Goal: Task Accomplishment & Management: Complete application form

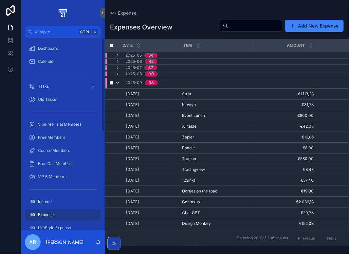
click at [116, 81] on icon "scrollable content" at bounding box center [117, 82] width 5 height 5
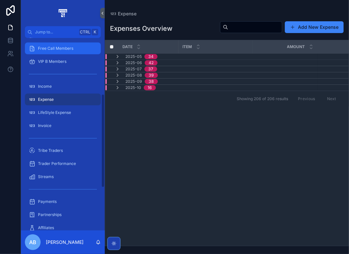
scroll to position [131, 0]
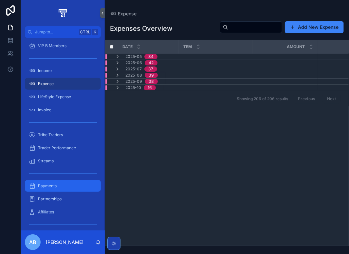
click at [59, 189] on div "Payments" at bounding box center [63, 186] width 68 height 10
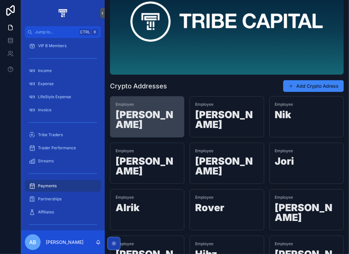
scroll to position [98, 0]
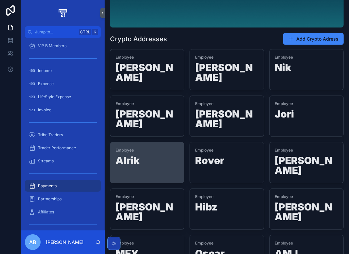
click at [147, 147] on div "Employee Alrik" at bounding box center [146, 157] width 63 height 20
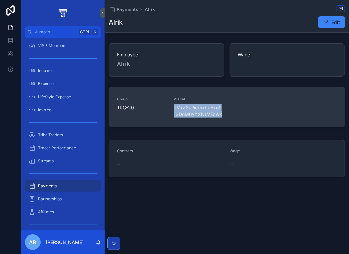
drag, startPoint x: 221, startPoint y: 114, endPoint x: 175, endPoint y: 108, distance: 47.1
click at [175, 108] on span "TVxZ2uPier5xbuHxo913DoM6yYXNLVEbwx" at bounding box center [198, 110] width 49 height 13
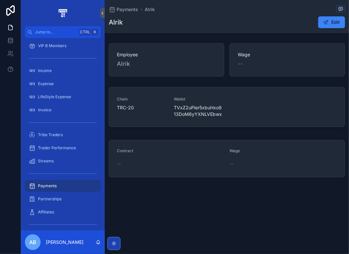
click at [165, 131] on div "Chain TRC-20 Wallet TVxZ2uPier5xbuHxo913DoM6yYXNLVEbwx" at bounding box center [227, 108] width 244 height 48
click at [60, 185] on div "Payments" at bounding box center [63, 186] width 68 height 10
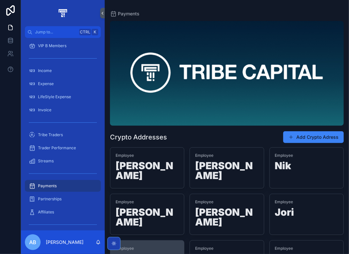
click at [159, 246] on span "Employee" at bounding box center [146, 248] width 63 height 5
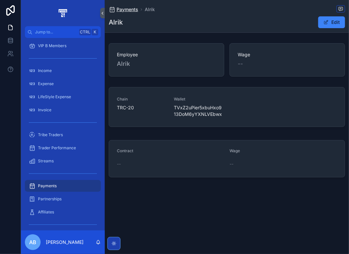
click at [125, 10] on span "Payments" at bounding box center [127, 9] width 22 height 7
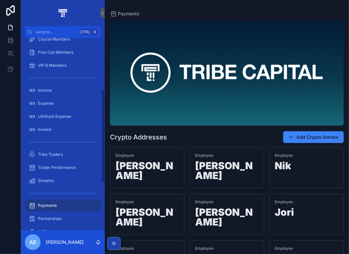
scroll to position [105, 0]
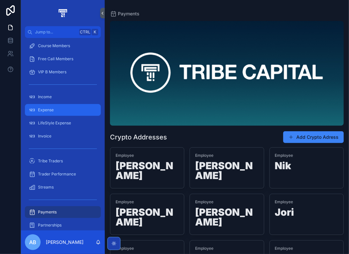
click at [55, 110] on div "Expense" at bounding box center [63, 110] width 68 height 10
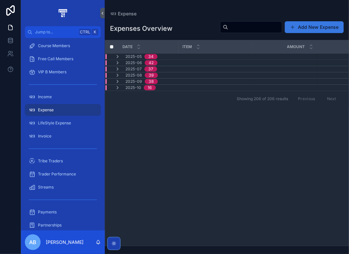
click at [304, 26] on button "Add New Expense" at bounding box center [314, 27] width 59 height 12
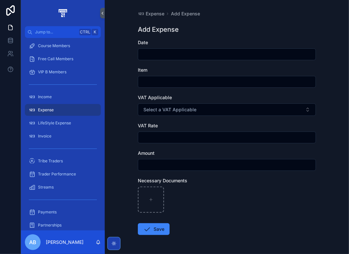
click at [153, 49] on div "scrollable content" at bounding box center [227, 54] width 178 height 12
click at [152, 54] on input "scrollable content" at bounding box center [226, 54] width 177 height 9
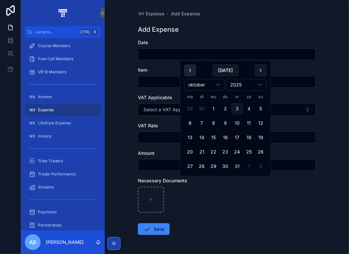
click at [189, 69] on button "scrollable content" at bounding box center [190, 70] width 12 height 12
click at [204, 163] on button "30" at bounding box center [202, 166] width 12 height 12
type input "*********"
click at [147, 80] on input "scrollable content" at bounding box center [226, 81] width 177 height 9
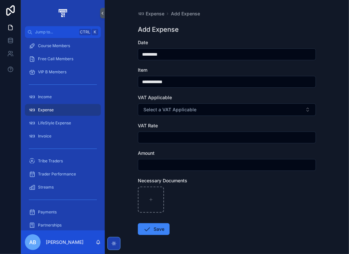
type input "**********"
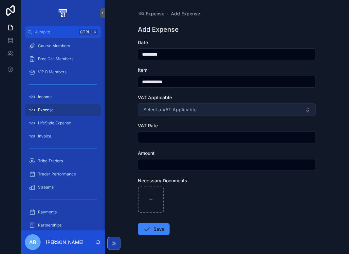
click at [164, 115] on form "**********" at bounding box center [227, 157] width 178 height 237
click at [164, 114] on button "Select a VAT Applicable" at bounding box center [227, 109] width 178 height 12
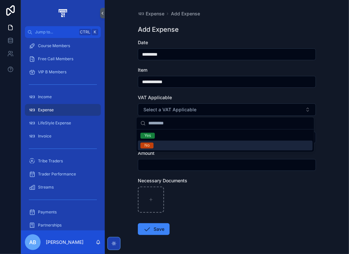
click at [156, 145] on div "No" at bounding box center [225, 146] width 175 height 10
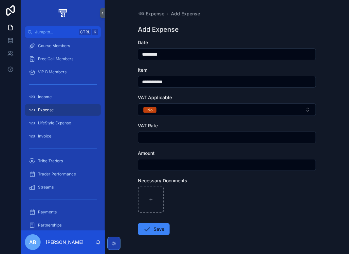
click at [152, 165] on input "scrollable content" at bounding box center [226, 164] width 177 height 9
type input "*****"
click at [151, 233] on button "Save" at bounding box center [154, 229] width 32 height 12
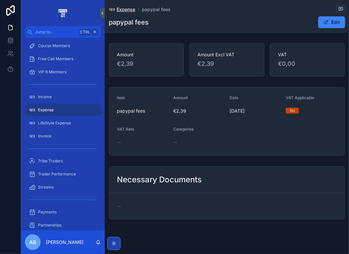
click at [124, 9] on span "Expense" at bounding box center [125, 9] width 19 height 7
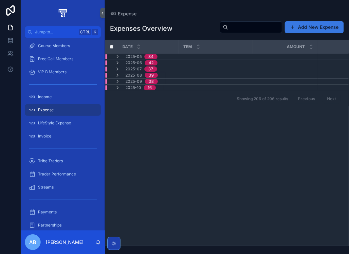
click at [312, 28] on button "Add New Expense" at bounding box center [314, 27] width 59 height 12
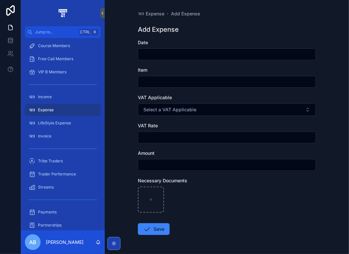
click at [148, 54] on input "scrollable content" at bounding box center [226, 54] width 177 height 9
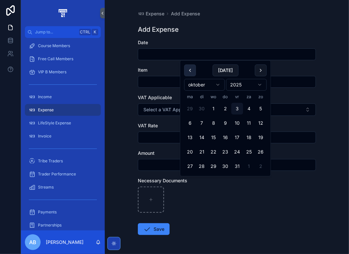
click at [191, 70] on button "scrollable content" at bounding box center [190, 70] width 12 height 12
click at [200, 167] on button "30" at bounding box center [202, 166] width 12 height 12
type input "*********"
click at [143, 76] on div "scrollable content" at bounding box center [227, 82] width 178 height 12
click at [154, 81] on input "scrollable content" at bounding box center [226, 81] width 177 height 9
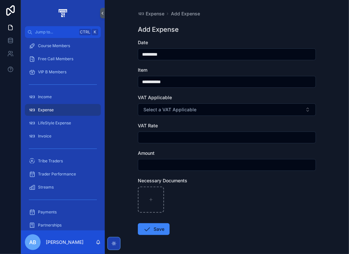
type input "**********"
click at [150, 136] on input "scrollable content" at bounding box center [226, 137] width 177 height 9
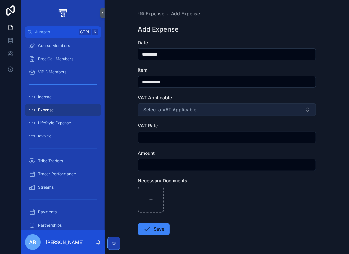
click at [169, 108] on span "Select a VAT Applicable" at bounding box center [169, 109] width 53 height 7
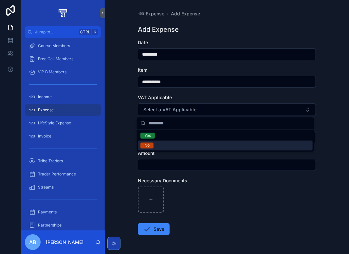
click at [158, 145] on div "No" at bounding box center [225, 146] width 175 height 10
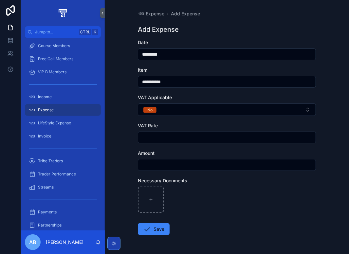
click at [147, 170] on div "scrollable content" at bounding box center [227, 165] width 178 height 12
click at [147, 167] on input "scrollable content" at bounding box center [226, 164] width 177 height 9
type input "******"
click at [154, 234] on button "Save" at bounding box center [154, 229] width 32 height 12
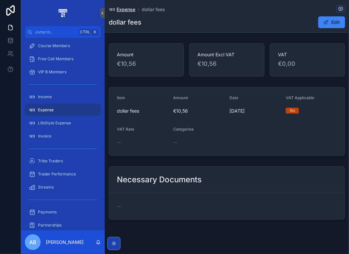
click at [128, 8] on span "Expense" at bounding box center [125, 9] width 19 height 7
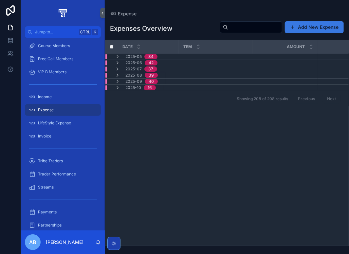
click at [304, 27] on button "Add New Expense" at bounding box center [314, 27] width 59 height 12
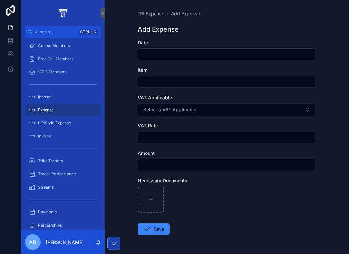
click at [145, 53] on input "scrollable content" at bounding box center [226, 54] width 177 height 9
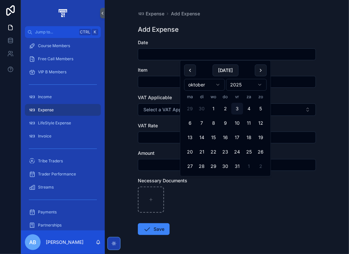
click at [187, 68] on button "scrollable content" at bounding box center [190, 70] width 12 height 12
click at [203, 165] on button "30" at bounding box center [202, 166] width 12 height 12
type input "*********"
click at [149, 82] on input "scrollable content" at bounding box center [226, 81] width 177 height 9
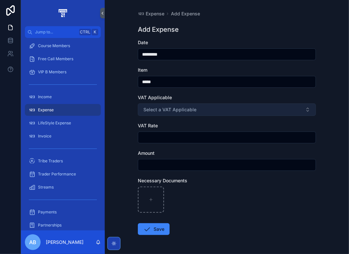
type input "*****"
click at [161, 108] on span "Select a VAT Applicable" at bounding box center [169, 109] width 53 height 7
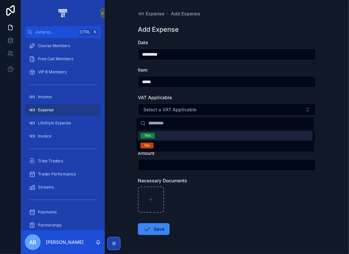
click at [161, 134] on div "Yes" at bounding box center [225, 136] width 175 height 10
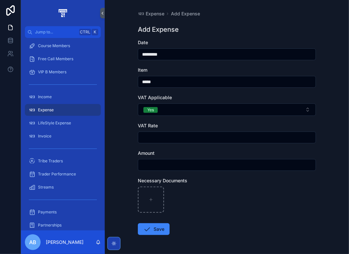
click at [160, 134] on input "scrollable content" at bounding box center [226, 137] width 177 height 9
type input "****"
click at [157, 163] on input "scrollable content" at bounding box center [226, 164] width 177 height 9
type input "******"
click at [161, 228] on button "Save" at bounding box center [154, 229] width 32 height 12
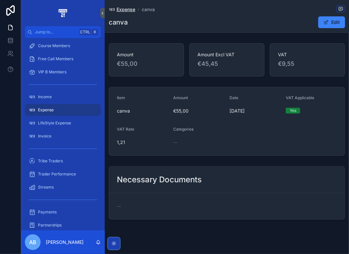
click at [126, 9] on span "Expense" at bounding box center [125, 9] width 19 height 7
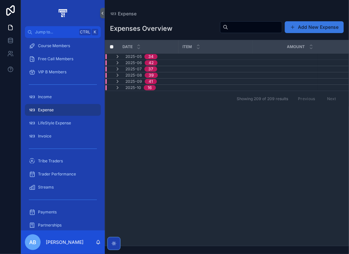
click at [314, 28] on button "Add New Expense" at bounding box center [314, 27] width 59 height 12
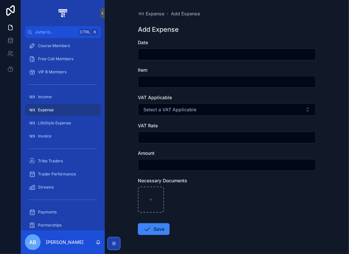
click at [159, 56] on input "scrollable content" at bounding box center [226, 54] width 177 height 9
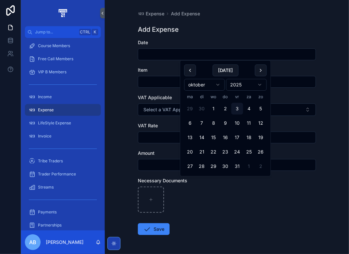
click at [192, 70] on button "scrollable content" at bounding box center [190, 70] width 12 height 12
click at [201, 168] on button "30" at bounding box center [202, 166] width 12 height 12
type input "*********"
click at [143, 78] on input "scrollable content" at bounding box center [226, 81] width 177 height 9
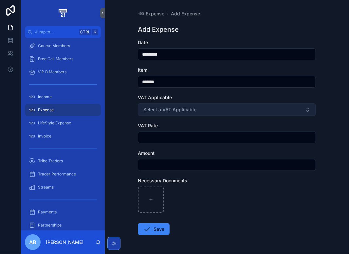
type input "*******"
click at [160, 111] on span "Select a VAT Applicable" at bounding box center [169, 109] width 53 height 7
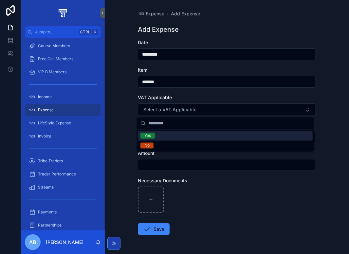
click at [156, 135] on div "Yes" at bounding box center [225, 136] width 175 height 10
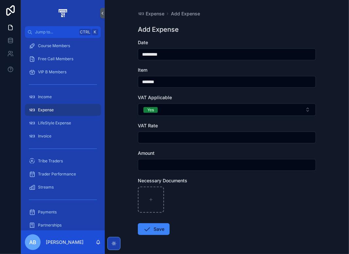
click at [156, 136] on input "scrollable content" at bounding box center [226, 137] width 177 height 9
type input "****"
click at [168, 167] on input "scrollable content" at bounding box center [226, 164] width 177 height 9
type input "*****"
click at [159, 227] on button "Save" at bounding box center [154, 229] width 32 height 12
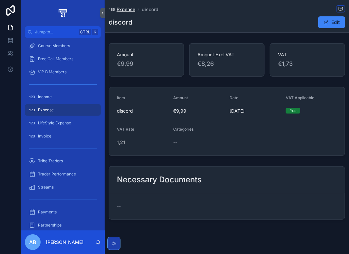
click at [125, 8] on span "Expense" at bounding box center [125, 9] width 19 height 7
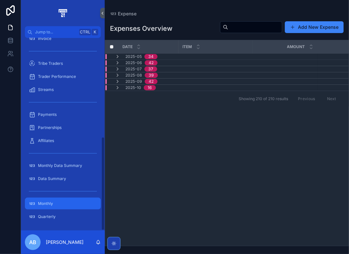
scroll to position [203, 0]
click at [58, 200] on div "Monthly" at bounding box center [63, 203] width 68 height 10
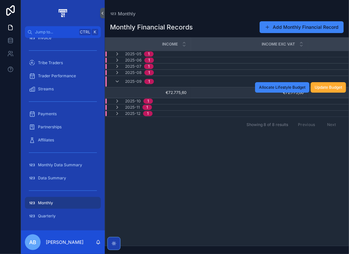
click at [215, 93] on span "€72.775,60" at bounding box center [248, 92] width 109 height 5
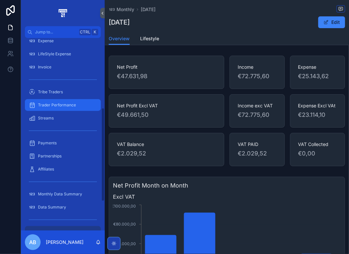
scroll to position [137, 0]
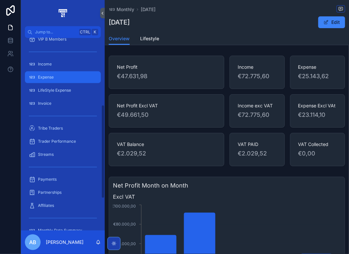
click at [61, 78] on div "Expense" at bounding box center [63, 77] width 68 height 10
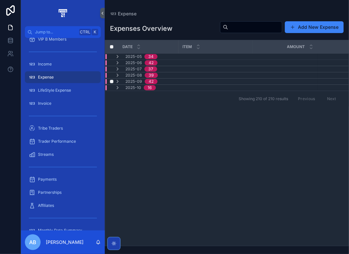
click at [133, 79] on span "2025-09" at bounding box center [133, 81] width 17 height 5
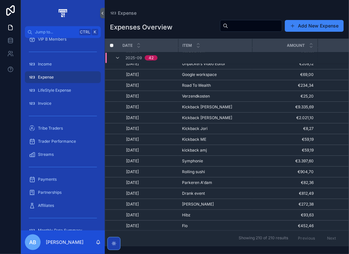
scroll to position [127, 0]
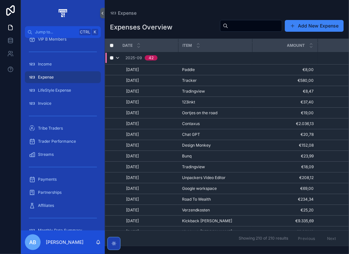
click at [119, 59] on icon "scrollable content" at bounding box center [117, 57] width 5 height 5
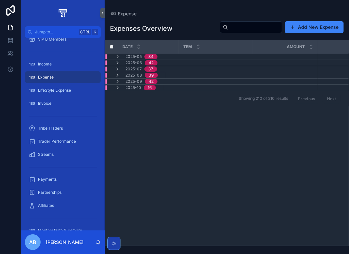
scroll to position [0, 0]
click at [130, 79] on span "2025-09" at bounding box center [133, 81] width 17 height 5
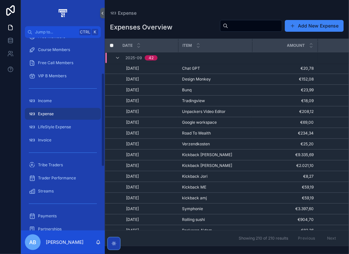
scroll to position [72, 0]
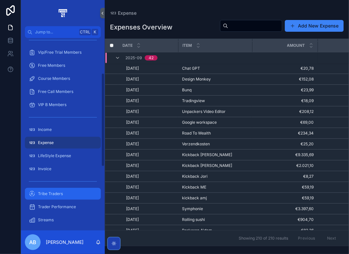
click at [59, 193] on span "Tribe Traders" at bounding box center [50, 193] width 25 height 5
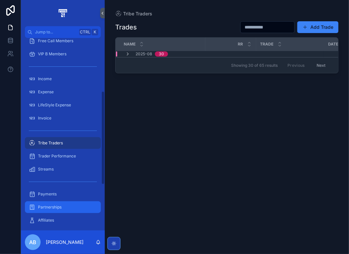
scroll to position [137, 0]
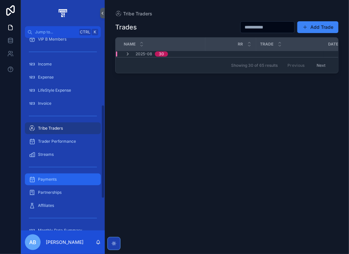
click at [51, 179] on span "Payments" at bounding box center [47, 179] width 19 height 5
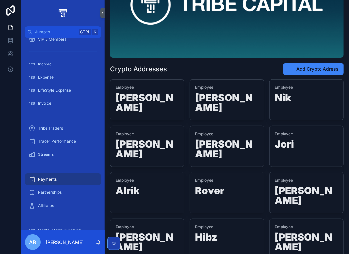
scroll to position [98, 0]
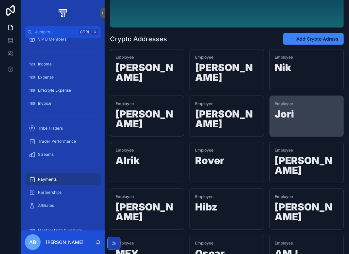
click at [288, 110] on h1 "Jori" at bounding box center [306, 115] width 63 height 12
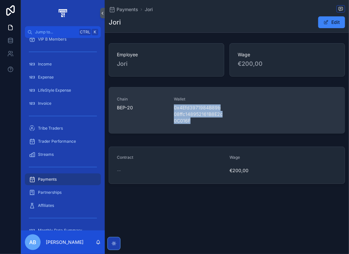
drag, startPoint x: 184, startPoint y: 120, endPoint x: 172, endPoint y: 108, distance: 17.1
click at [172, 108] on div "Chain BEP-20 Wallet 0x4Efd3971984B89b08ffc148952161B8E2c0C016F" at bounding box center [227, 109] width 220 height 27
copy span "0x4Efd3971984B89b08ffc148952161B8E2c0C016F"
